Goal: Information Seeking & Learning: Learn about a topic

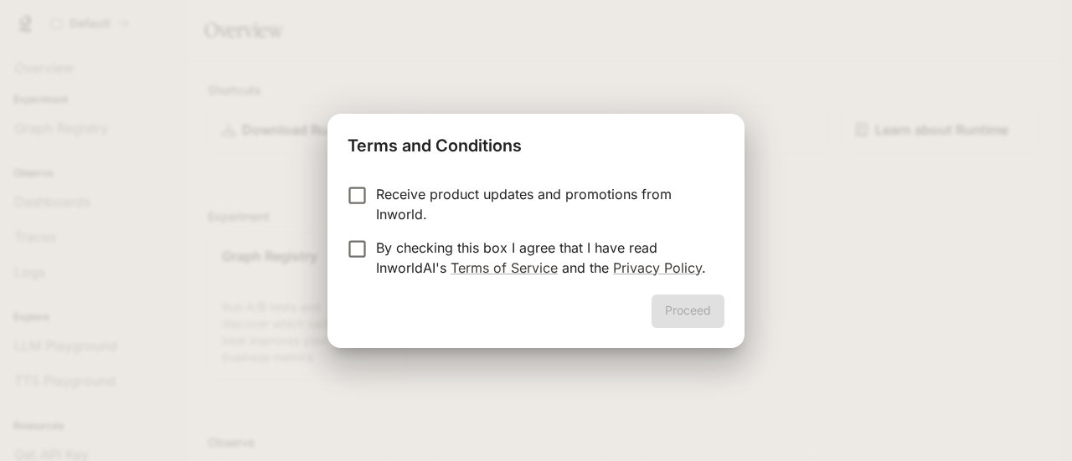
click at [781, 343] on div "Terms and Conditions Receive product updates and promotions from Inworld. By ch…" at bounding box center [536, 230] width 1072 height 461
click at [307, 216] on div "Terms and Conditions Receive product updates and promotions from Inworld. By ch…" at bounding box center [536, 230] width 1072 height 461
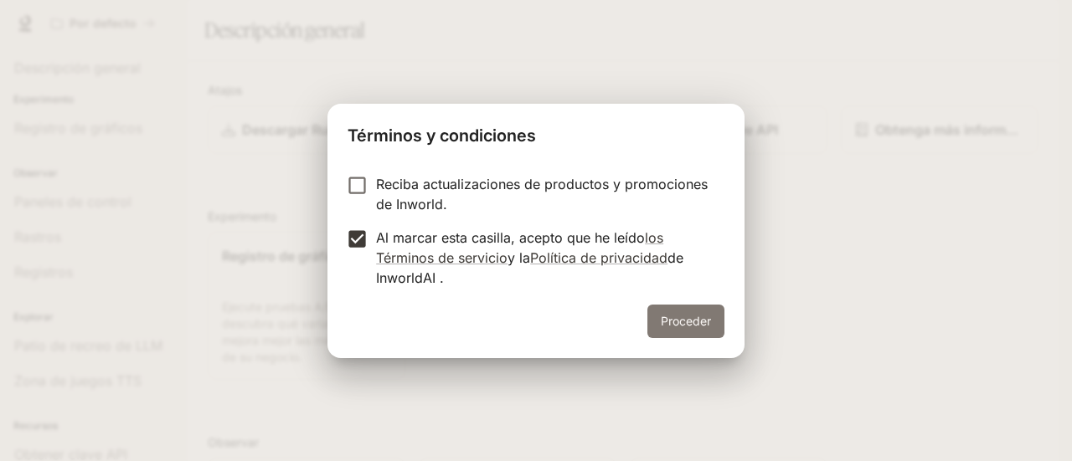
click at [677, 324] on font "Proceder" at bounding box center [686, 321] width 50 height 14
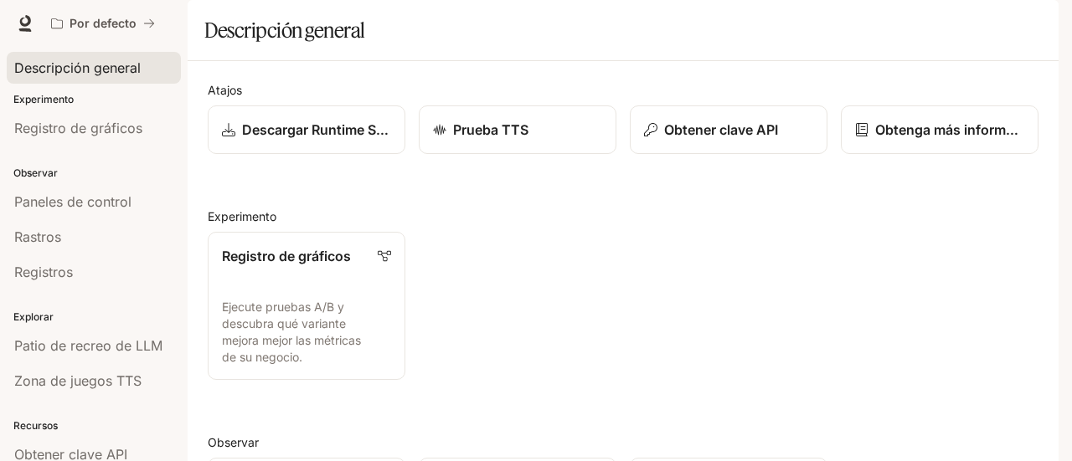
click at [34, 64] on font "Descripción general" at bounding box center [77, 67] width 126 height 17
click at [75, 197] on font "Paneles de control" at bounding box center [72, 201] width 117 height 17
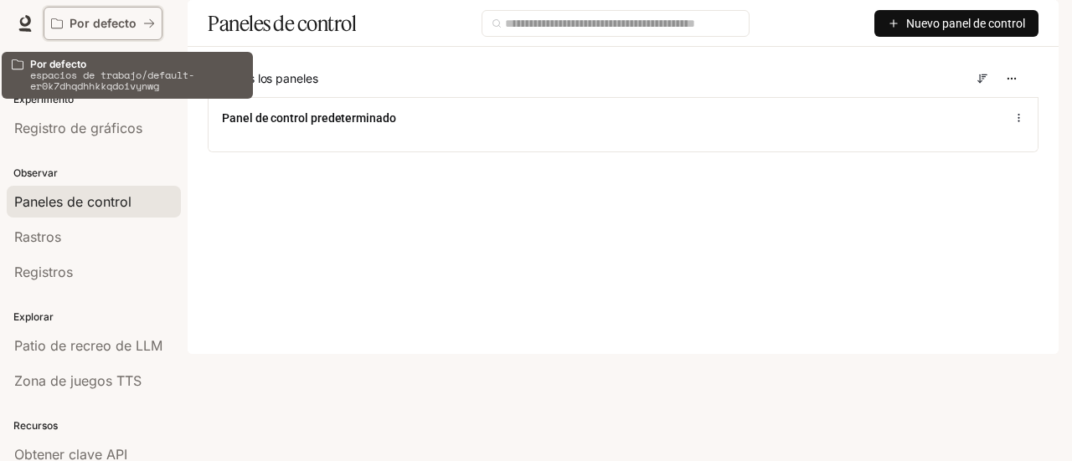
click at [102, 21] on font "Por defecto" at bounding box center [103, 23] width 67 height 14
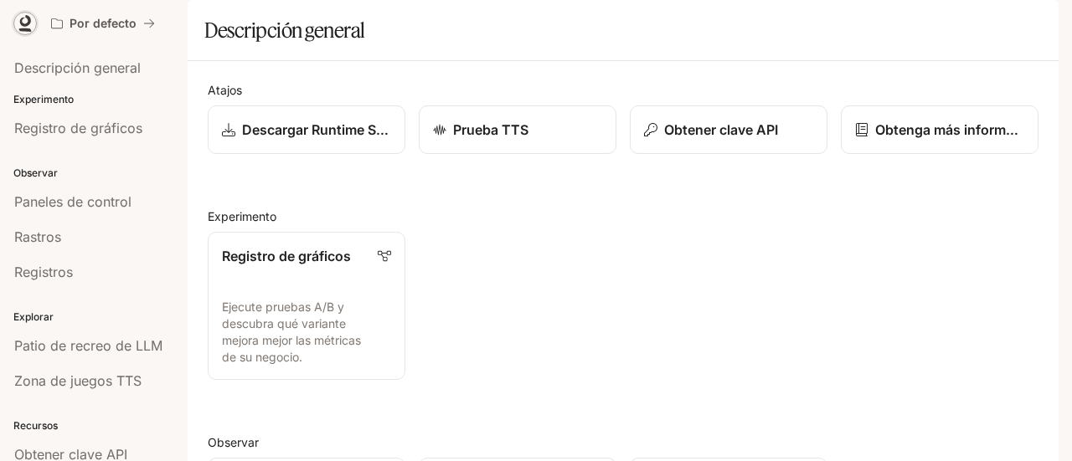
click at [22, 19] on icon at bounding box center [25, 21] width 11 height 12
click at [971, 19] on font "Documentación" at bounding box center [956, 23] width 85 height 14
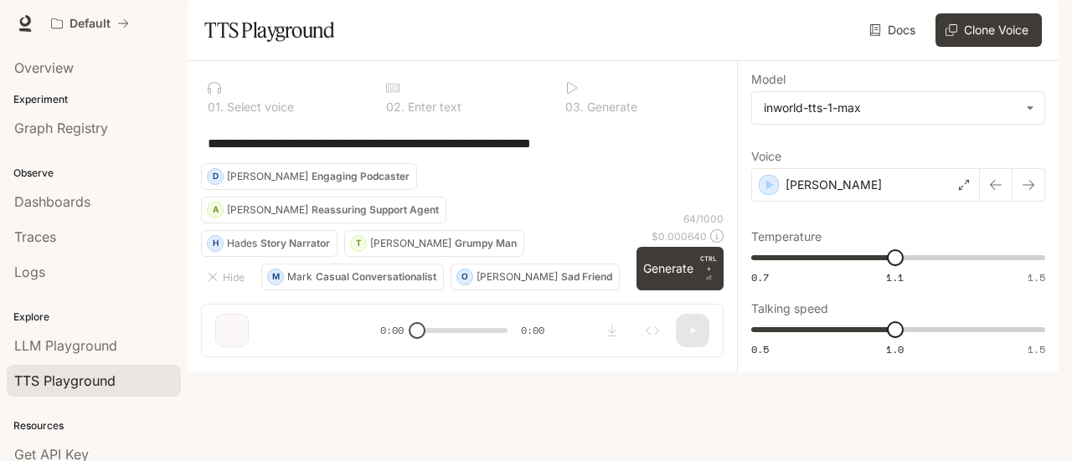
click at [869, 36] on icon at bounding box center [875, 30] width 12 height 12
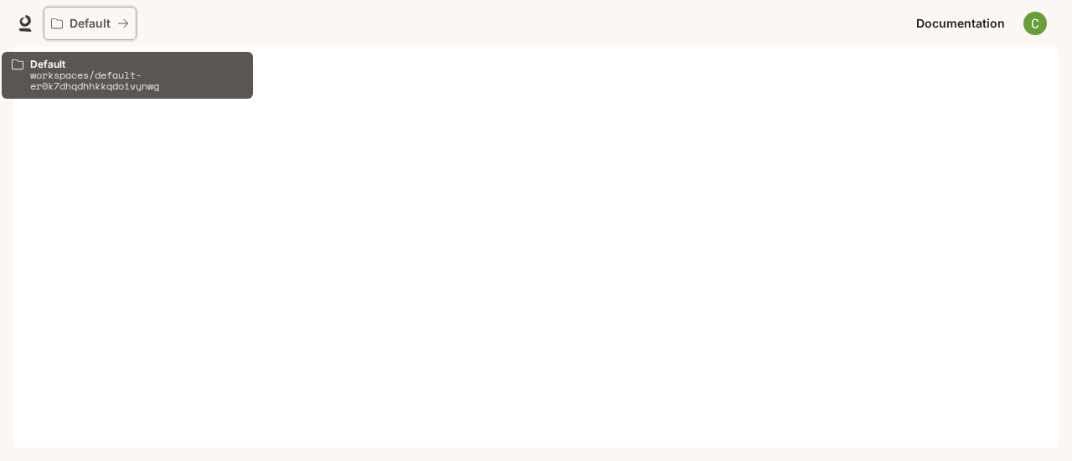
click at [70, 28] on p "Default" at bounding box center [90, 24] width 41 height 14
